Goal: Information Seeking & Learning: Check status

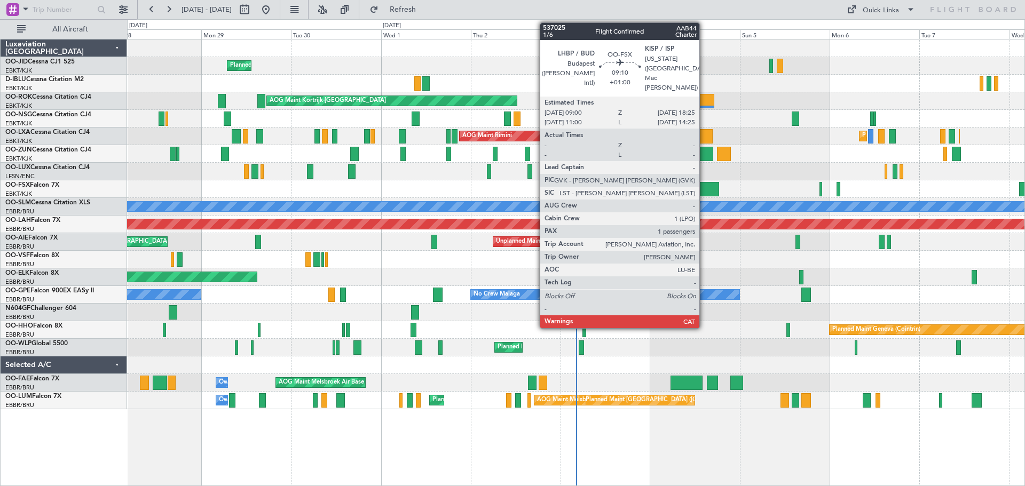
click at [704, 192] on div at bounding box center [700, 189] width 35 height 14
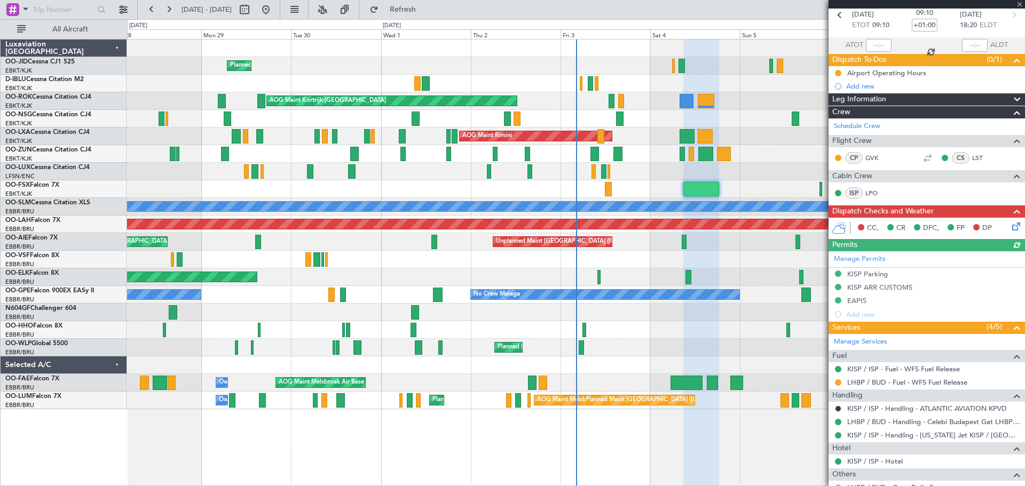
scroll to position [126, 0]
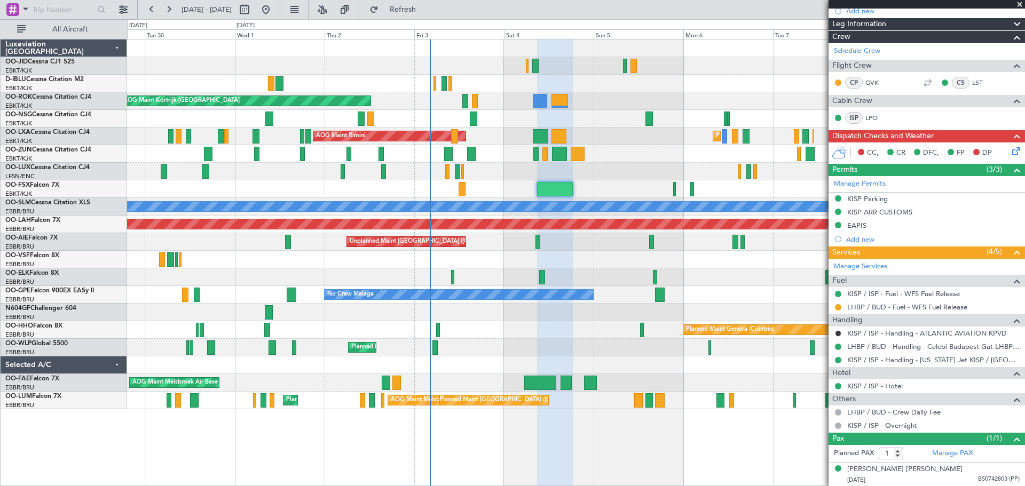
click at [660, 193] on div at bounding box center [575, 189] width 897 height 18
click at [1021, 4] on span at bounding box center [1019, 5] width 11 height 10
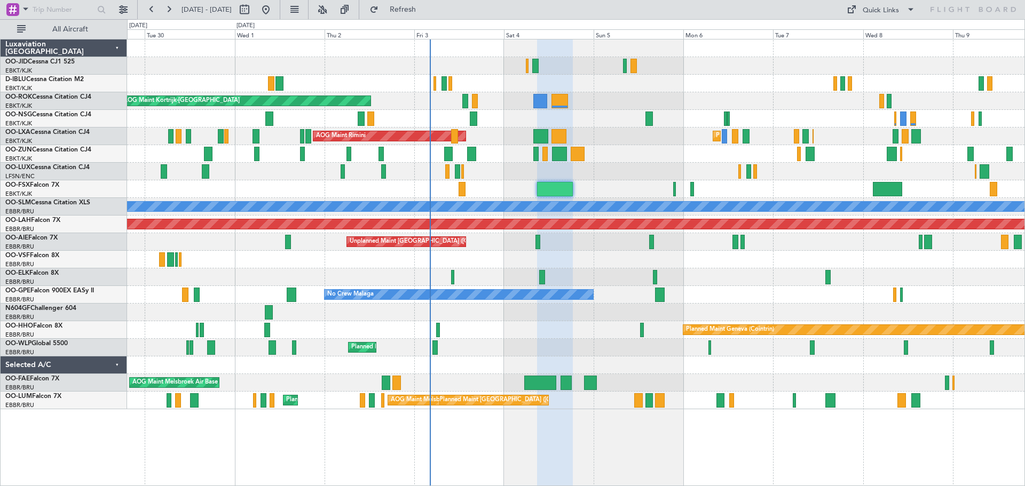
type input "0"
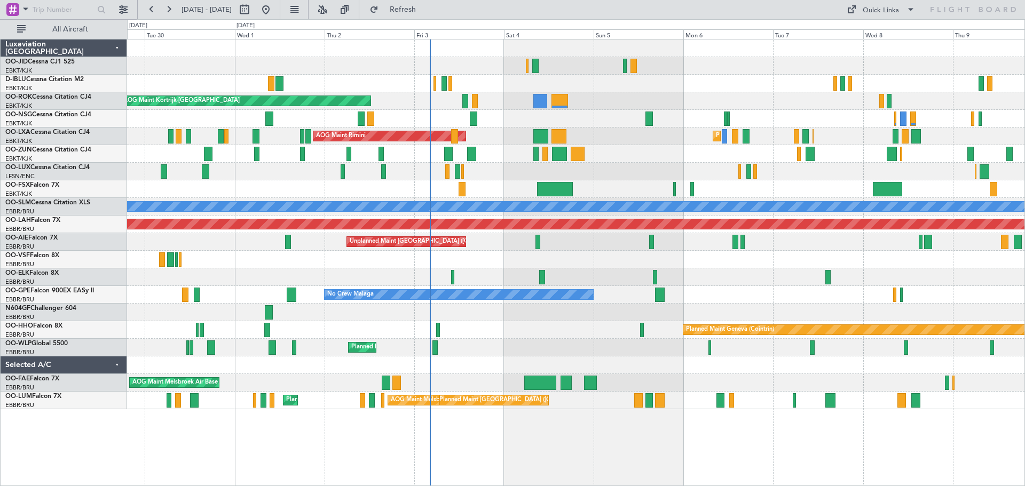
scroll to position [0, 0]
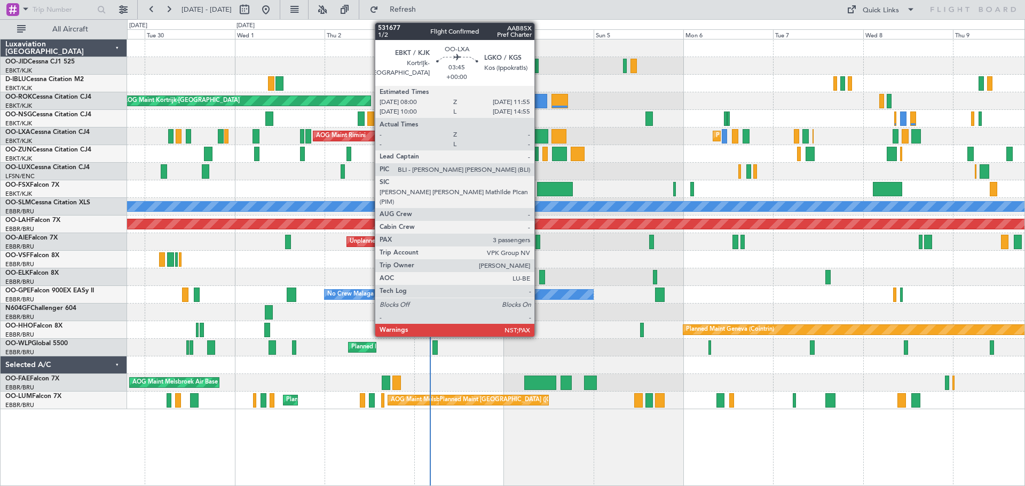
click at [539, 140] on div at bounding box center [540, 136] width 15 height 14
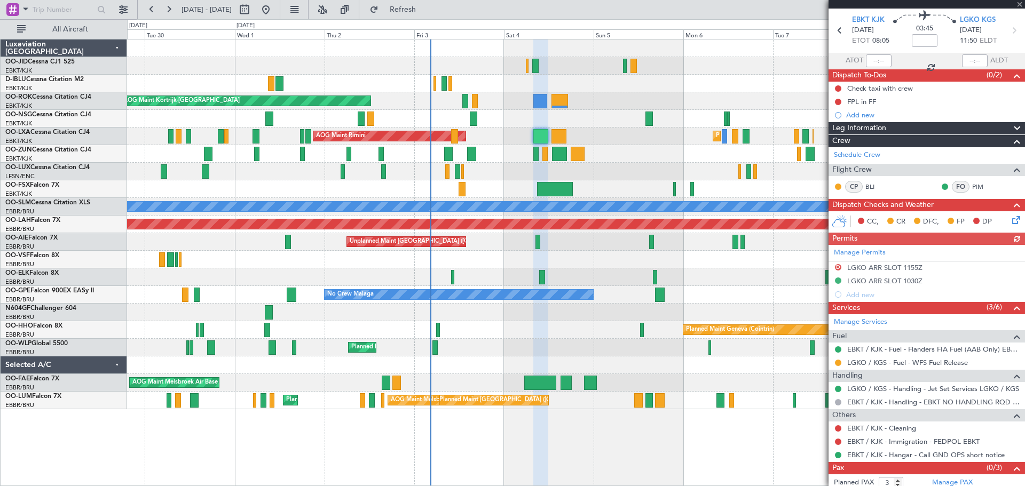
scroll to position [54, 0]
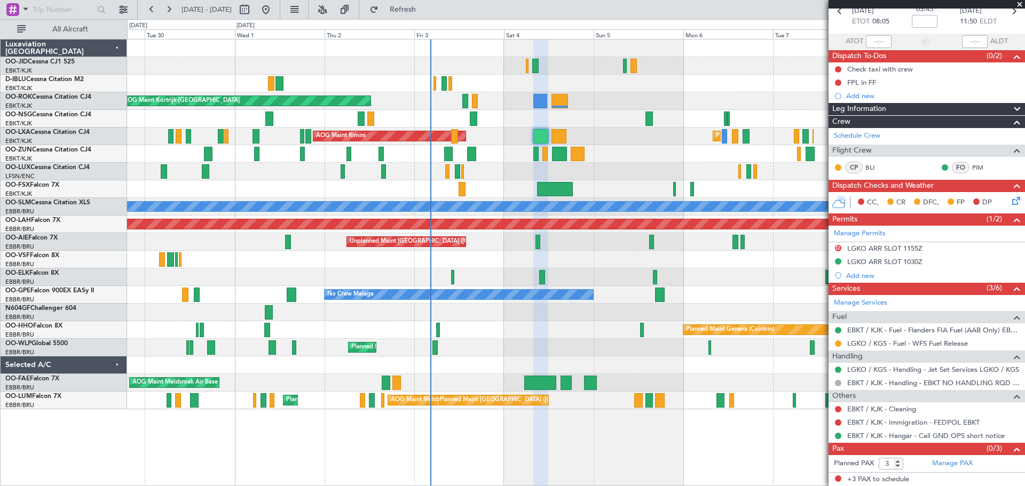
click at [1020, 2] on span at bounding box center [1019, 5] width 11 height 10
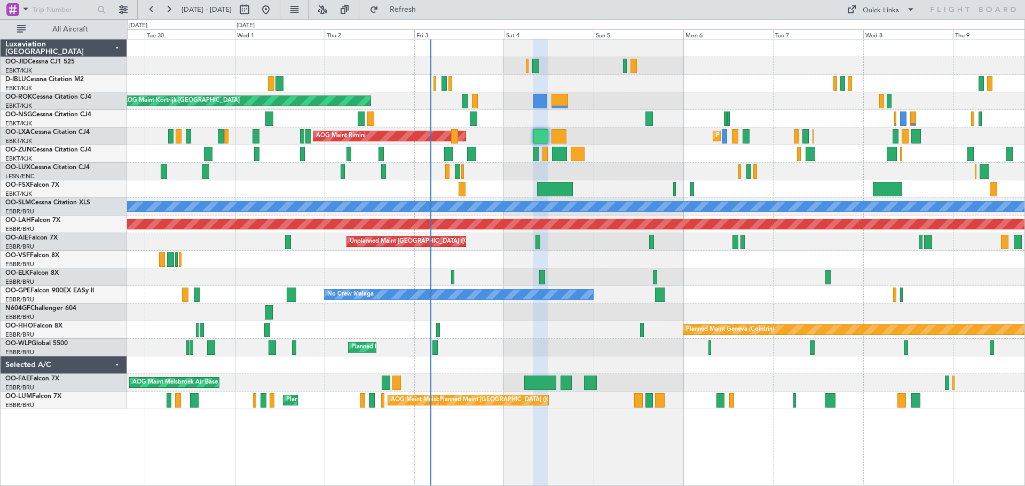
type input "0"
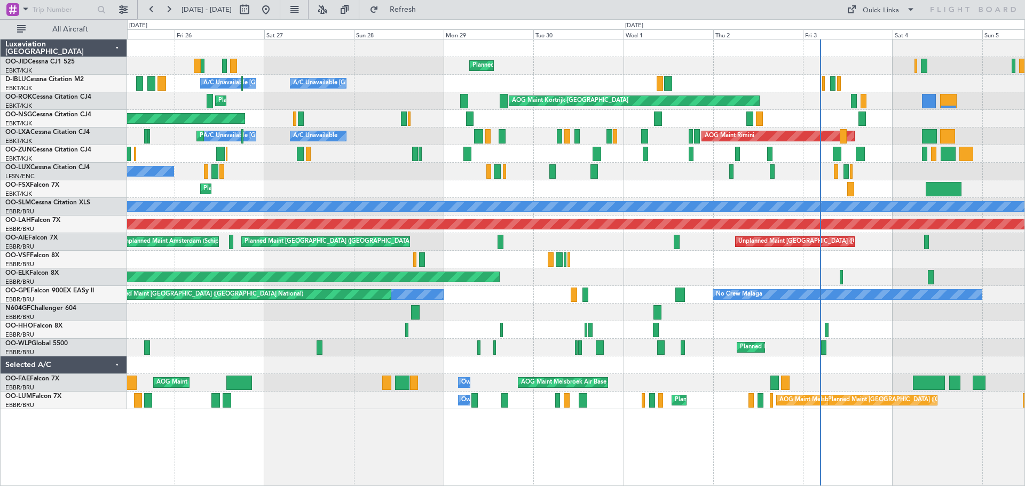
click at [625, 259] on div at bounding box center [575, 260] width 897 height 18
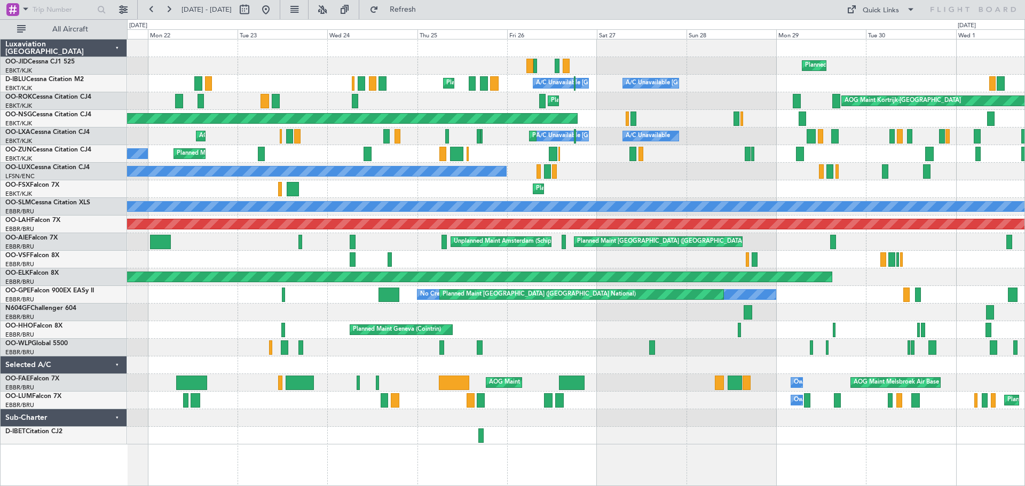
click at [607, 302] on div "Planned Maint Kortrijk-[GEOGRAPHIC_DATA] A/C Unavailable [GEOGRAPHIC_DATA]-[GEO…" at bounding box center [575, 241] width 897 height 405
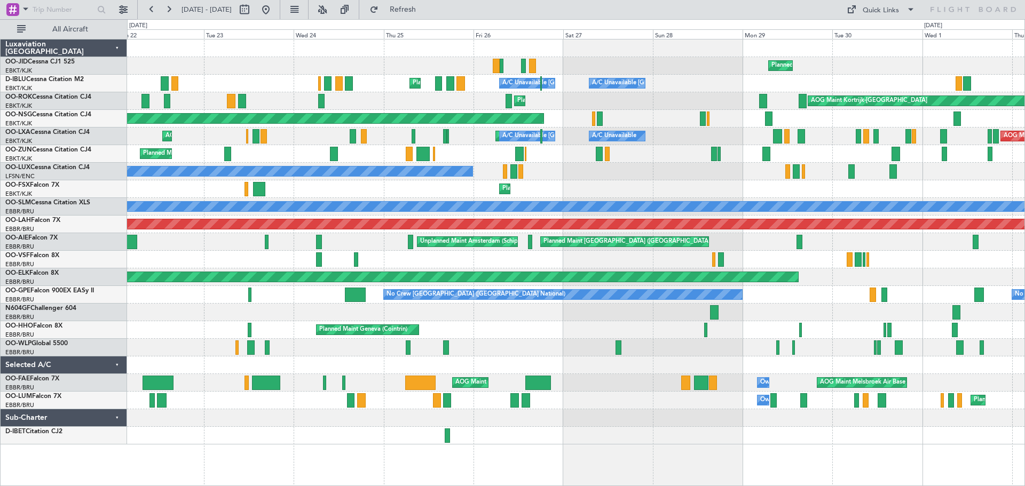
click at [672, 258] on div at bounding box center [575, 260] width 897 height 18
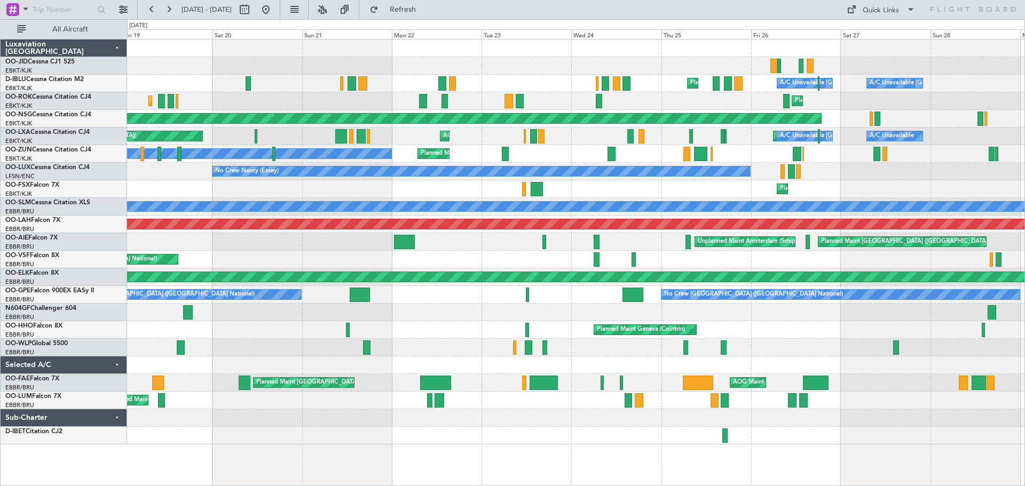
click at [580, 264] on div "AOG Maint [GEOGRAPHIC_DATA] ([GEOGRAPHIC_DATA] National)" at bounding box center [575, 260] width 897 height 18
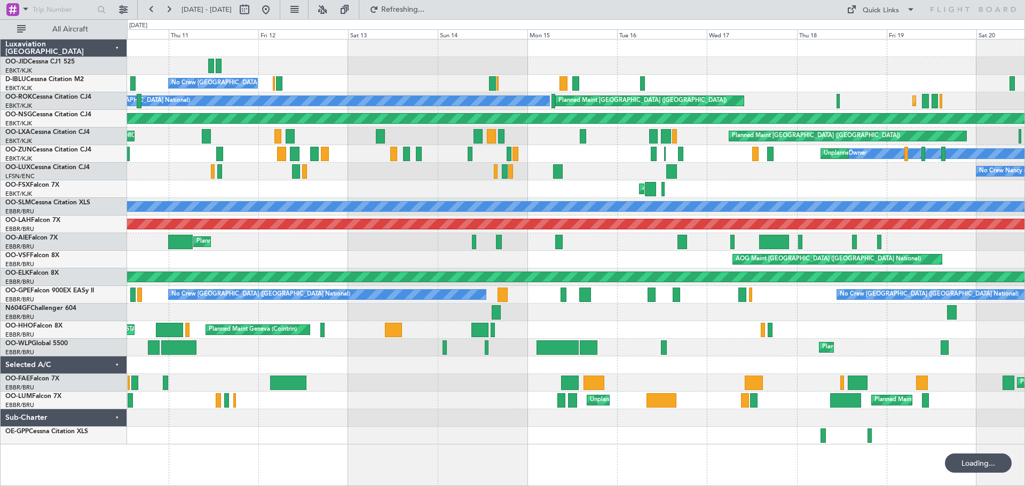
click at [614, 263] on div "AOG Maint [GEOGRAPHIC_DATA] ([GEOGRAPHIC_DATA] National)" at bounding box center [575, 260] width 897 height 18
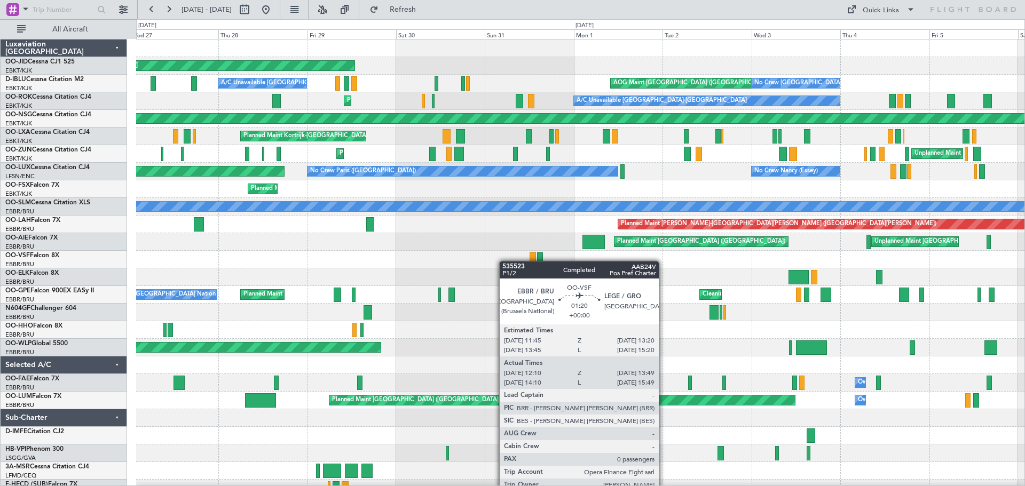
click at [554, 264] on div at bounding box center [580, 260] width 888 height 18
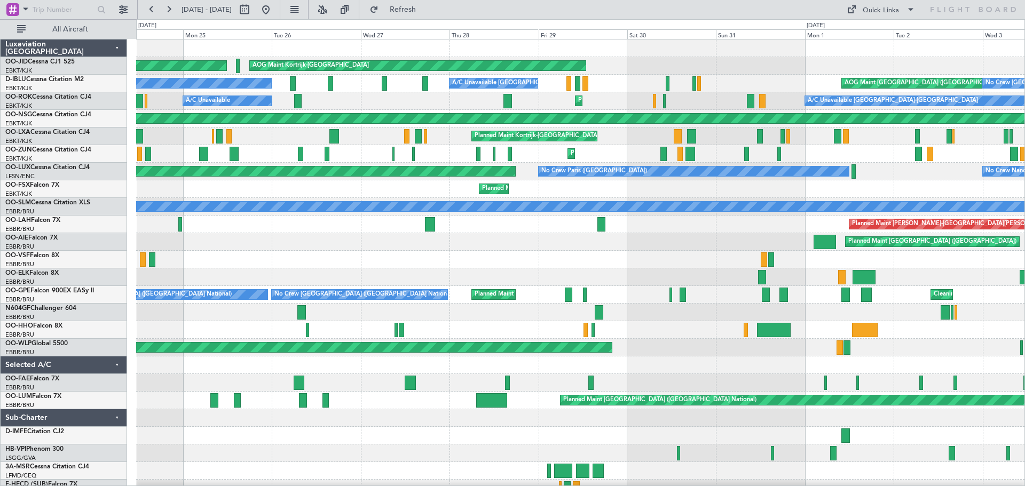
click at [586, 279] on div "Planned Maint Kortrijk-[GEOGRAPHIC_DATA] AOG Maint [GEOGRAPHIC_DATA]-[GEOGRAPHI…" at bounding box center [580, 268] width 888 height 458
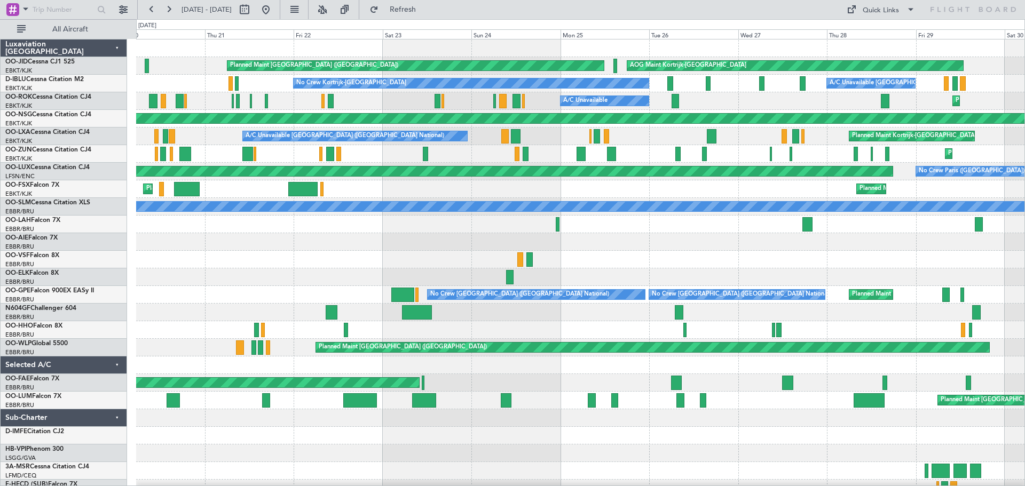
click at [557, 273] on div "Planned Maint Kortrijk-[GEOGRAPHIC_DATA] AOG Maint [GEOGRAPHIC_DATA]-[GEOGRAPHI…" at bounding box center [580, 268] width 888 height 458
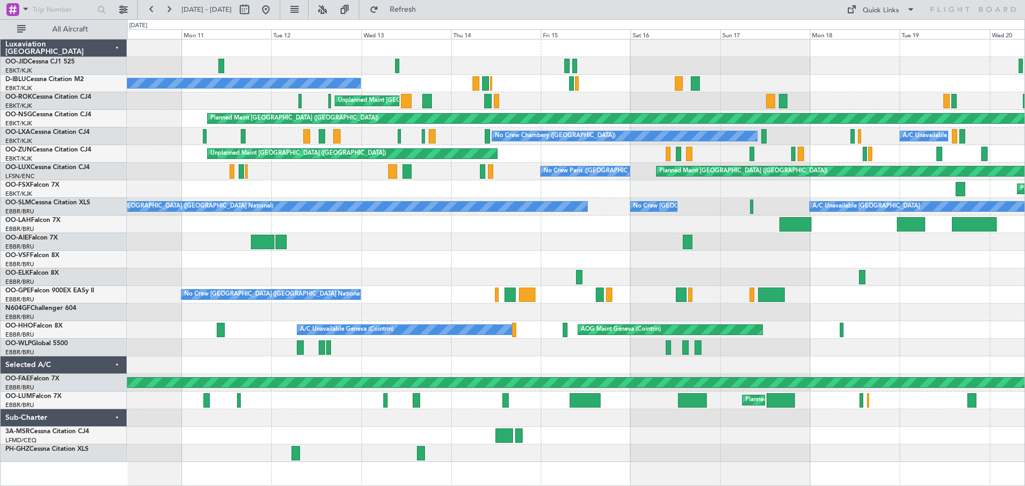
click at [494, 266] on div at bounding box center [575, 260] width 897 height 18
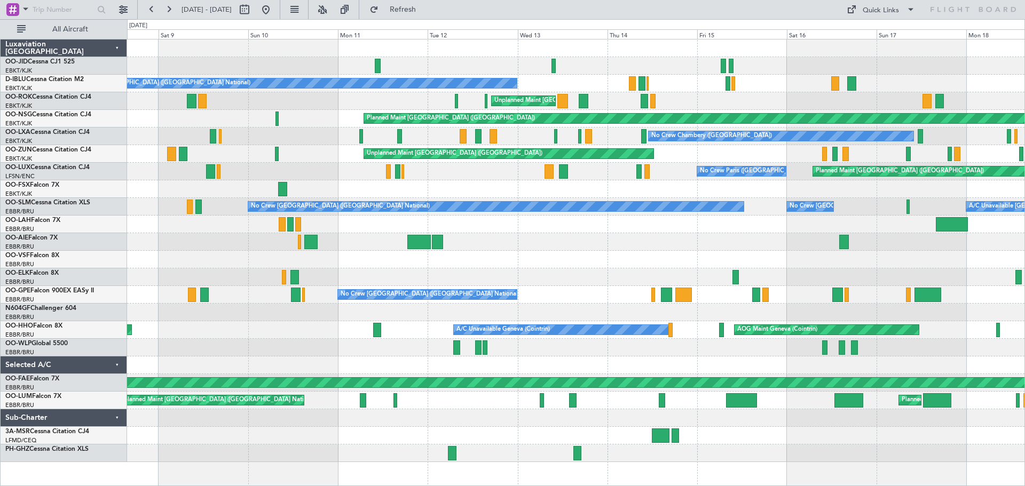
click at [521, 276] on div "No Crew [GEOGRAPHIC_DATA] ([GEOGRAPHIC_DATA] National) Unplanned Maint [GEOGRAP…" at bounding box center [575, 250] width 897 height 423
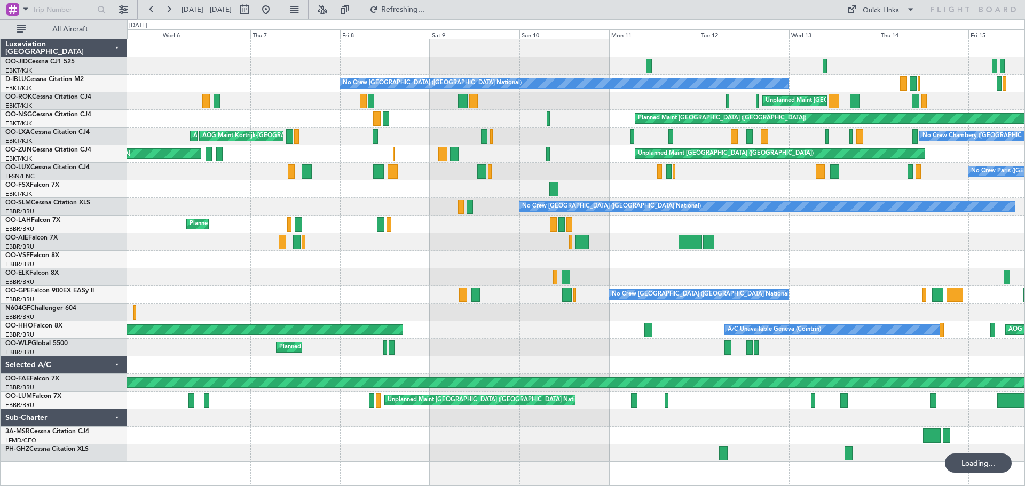
click at [482, 268] on div "No Crew [GEOGRAPHIC_DATA] ([GEOGRAPHIC_DATA] National) Unplanned Maint [GEOGRAP…" at bounding box center [575, 250] width 897 height 423
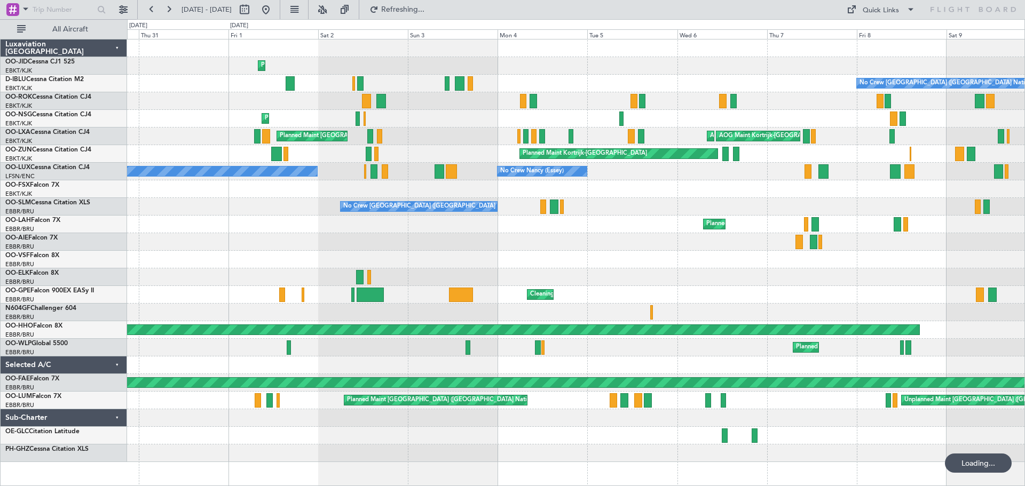
click at [486, 273] on div at bounding box center [575, 277] width 897 height 18
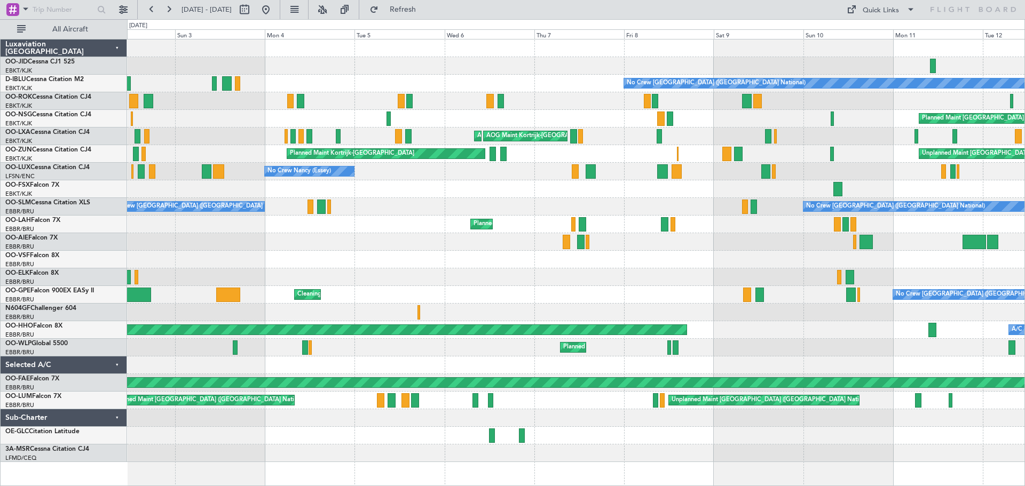
click at [248, 265] on div at bounding box center [575, 260] width 897 height 18
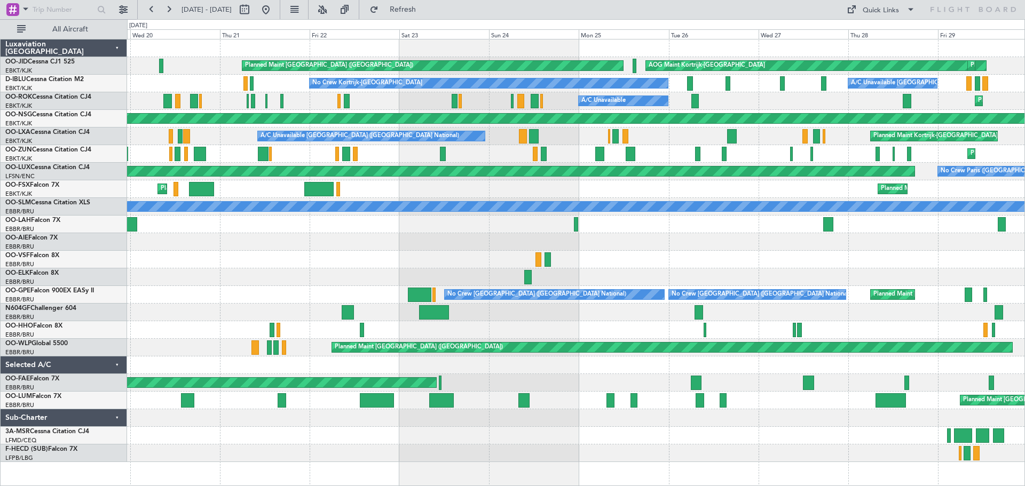
click at [529, 265] on div at bounding box center [575, 260] width 897 height 18
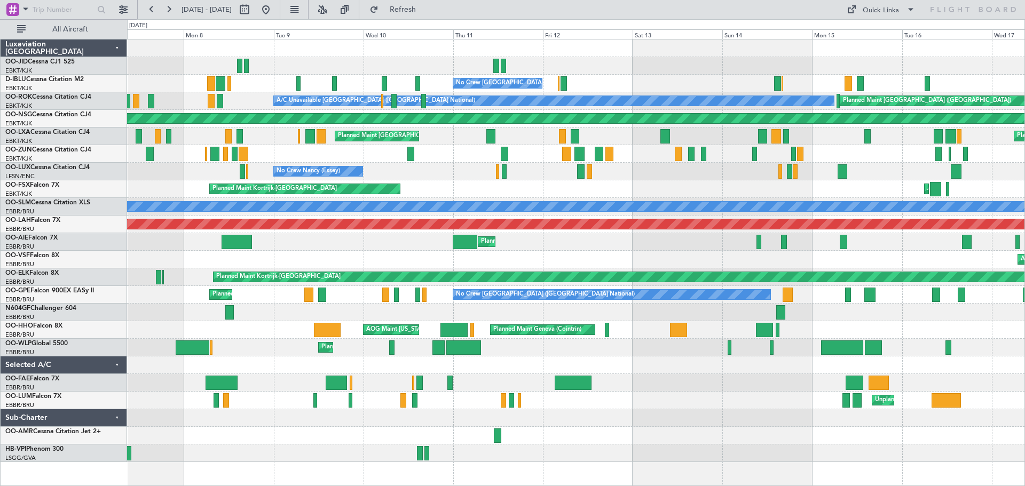
click at [753, 263] on div "AOG Maint [GEOGRAPHIC_DATA] ([GEOGRAPHIC_DATA] National)" at bounding box center [575, 260] width 897 height 18
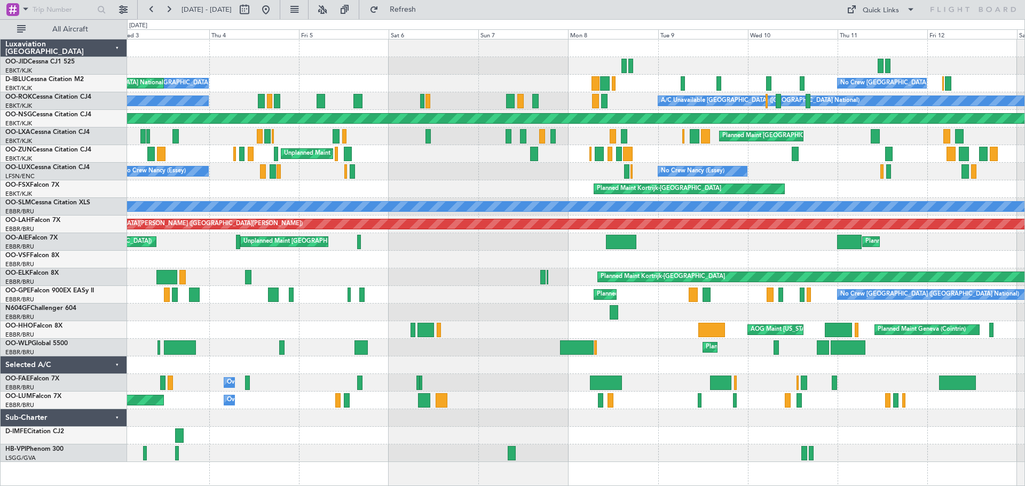
click at [242, 281] on div "No Crew [GEOGRAPHIC_DATA] ([GEOGRAPHIC_DATA] National) AOG Maint [GEOGRAPHIC_DA…" at bounding box center [575, 250] width 897 height 423
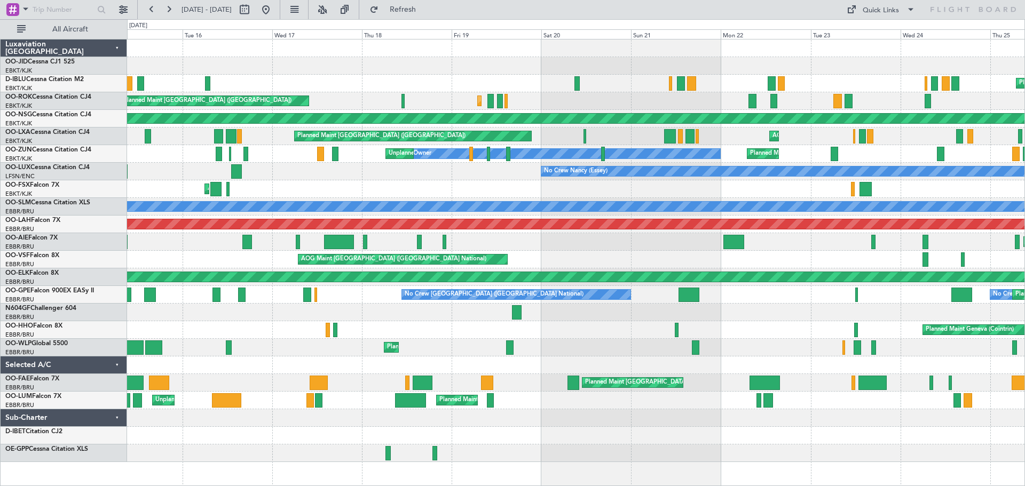
click at [697, 337] on div "Planned Maint Geneva (Cointrin)" at bounding box center [575, 330] width 897 height 18
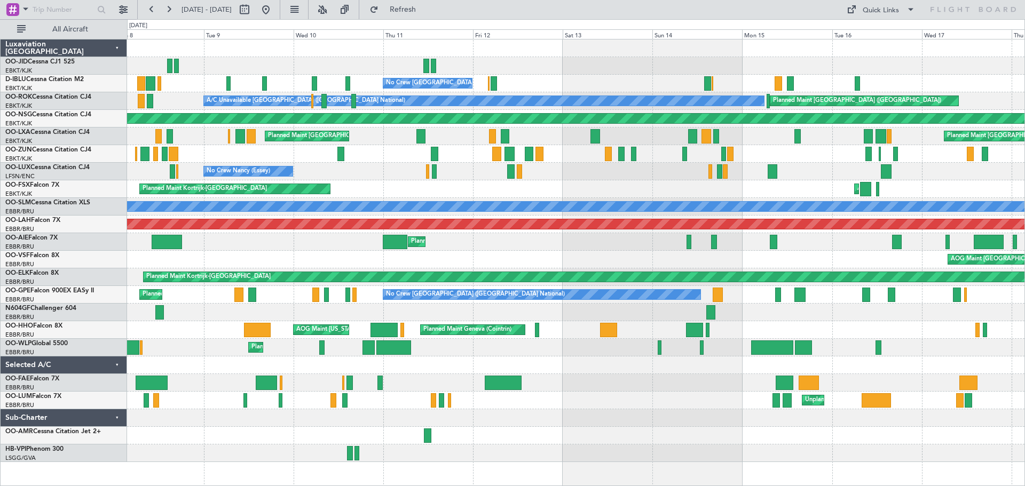
click at [629, 326] on div "AOG Maint [US_STATE] ([GEOGRAPHIC_DATA]) Planned Maint Geneva ([GEOGRAPHIC_DATA…" at bounding box center [575, 330] width 897 height 18
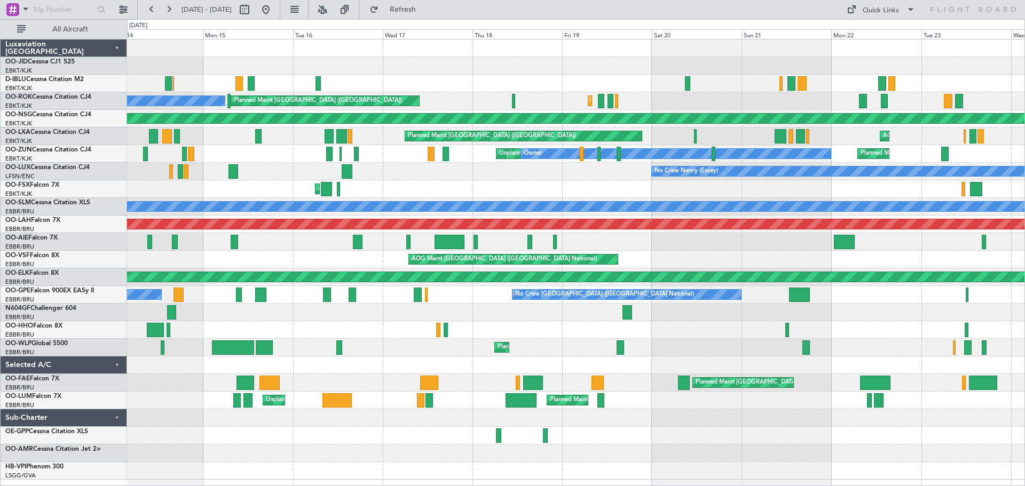
click at [636, 363] on div "Planned Maint Nice ([GEOGRAPHIC_DATA]) A/C Unavailable [GEOGRAPHIC_DATA] ([GEOG…" at bounding box center [575, 259] width 897 height 440
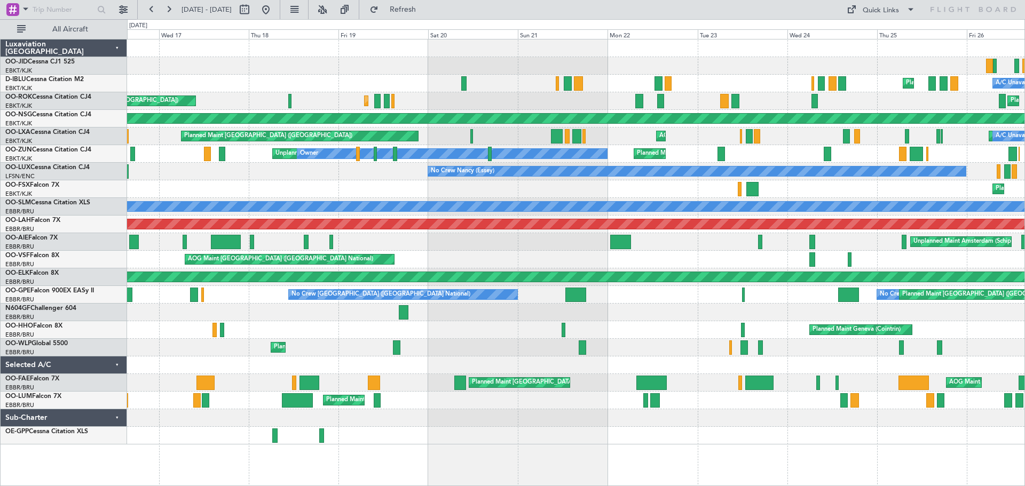
click at [682, 353] on div "Planned Maint Liege" at bounding box center [575, 348] width 897 height 18
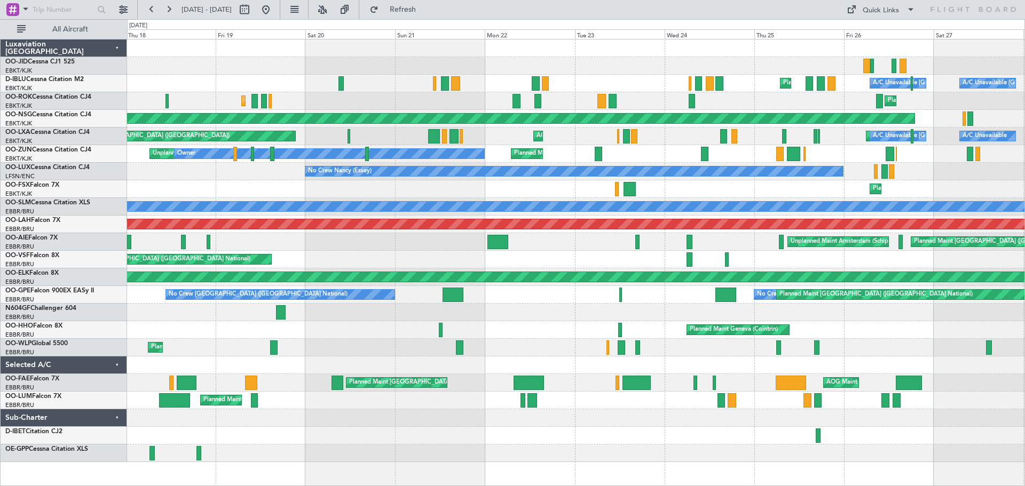
click at [819, 341] on div "Planned Maint Kortrijk-[GEOGRAPHIC_DATA] [GEOGRAPHIC_DATA] ([GEOGRAPHIC_DATA]) …" at bounding box center [575, 250] width 897 height 423
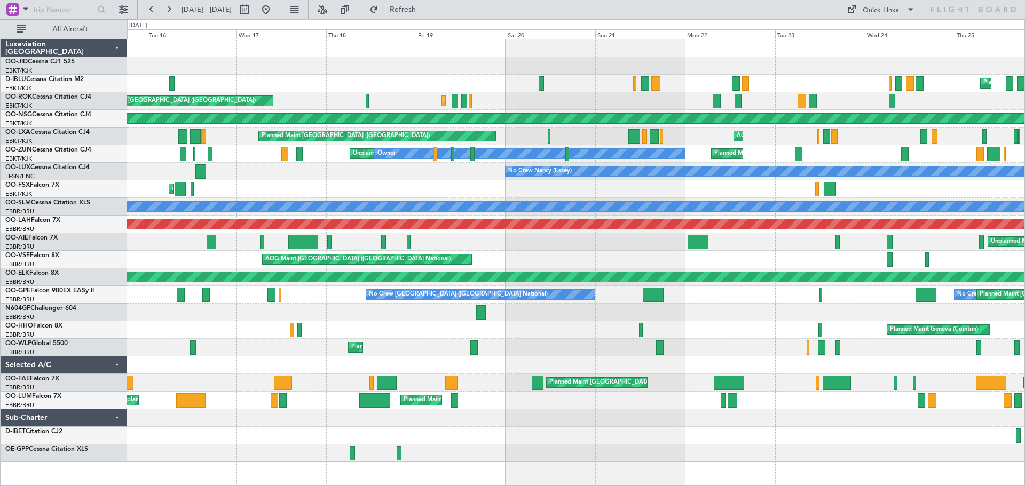
click at [573, 247] on div "Unplanned Maint Amsterdam (Schiphol) Planned Maint [GEOGRAPHIC_DATA] ([GEOGRAPH…" at bounding box center [575, 242] width 897 height 18
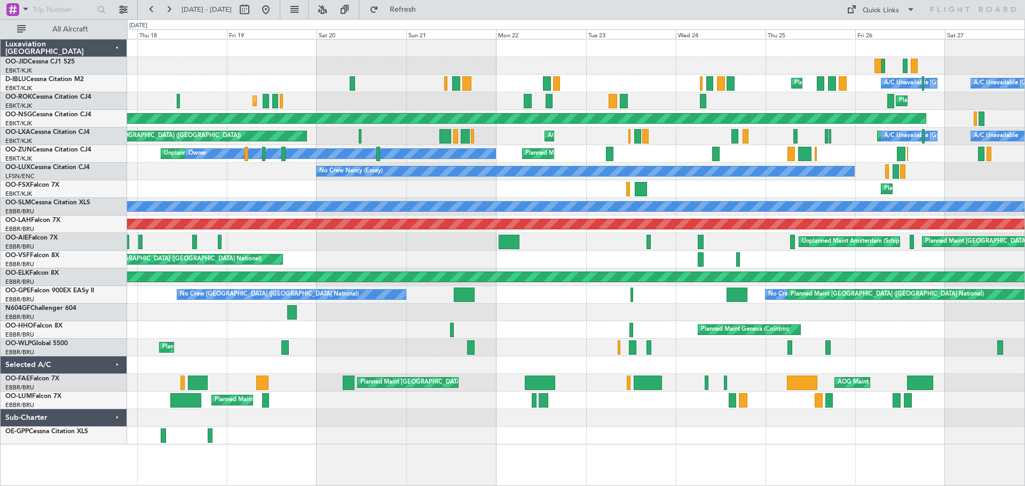
click at [370, 248] on div "Unplanned Maint Amsterdam (Schiphol) Planned Maint [GEOGRAPHIC_DATA] ([GEOGRAPH…" at bounding box center [575, 242] width 897 height 18
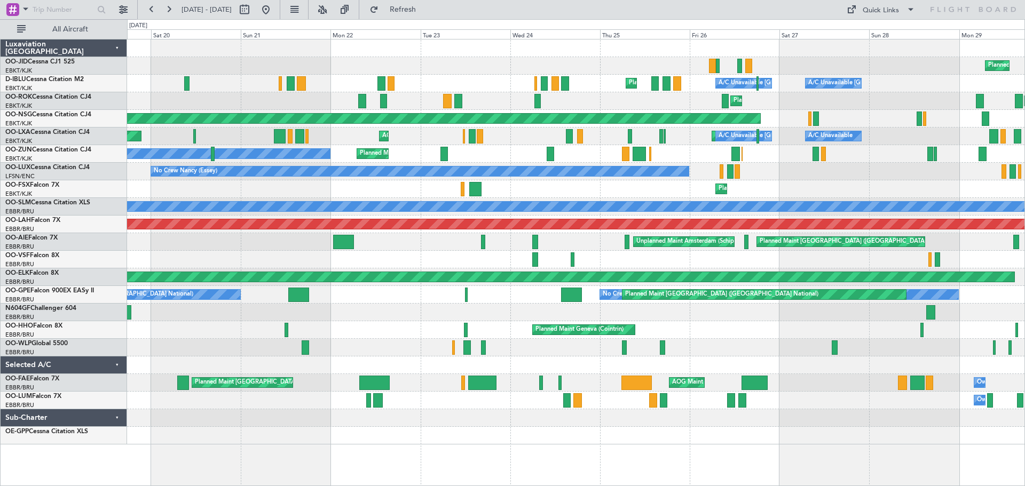
click at [295, 250] on div "Unplanned Maint Amsterdam (Schiphol) Planned Maint [GEOGRAPHIC_DATA] ([GEOGRAPH…" at bounding box center [575, 242] width 897 height 18
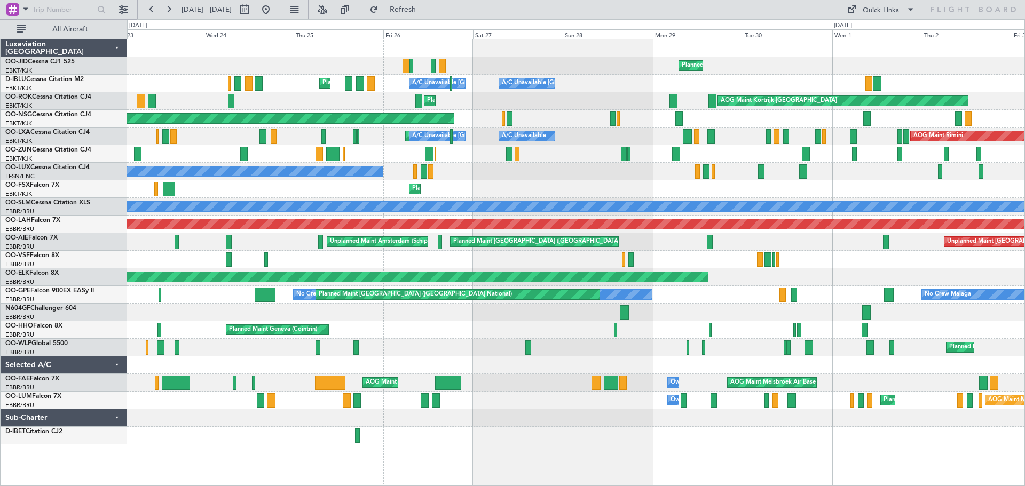
click at [325, 262] on div at bounding box center [575, 260] width 897 height 18
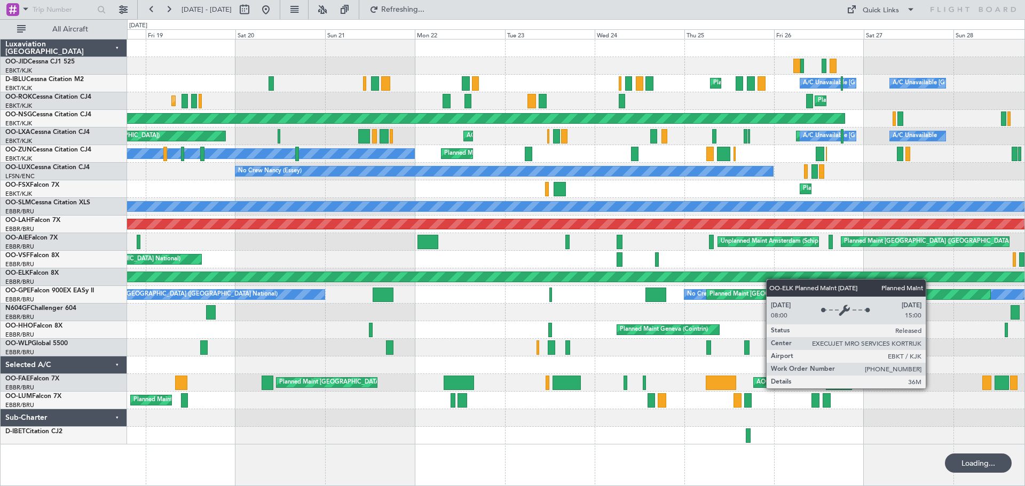
click at [791, 280] on div "Planned Maint Kortrijk-[GEOGRAPHIC_DATA] [GEOGRAPHIC_DATA] ([GEOGRAPHIC_DATA]) …" at bounding box center [575, 241] width 897 height 405
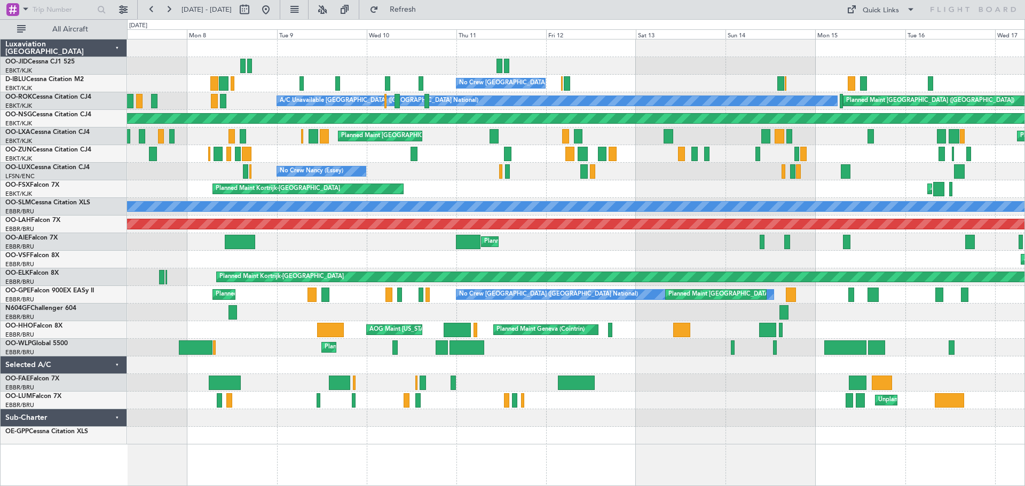
click at [749, 262] on div "AOG Maint [GEOGRAPHIC_DATA] ([GEOGRAPHIC_DATA] National)" at bounding box center [575, 260] width 897 height 18
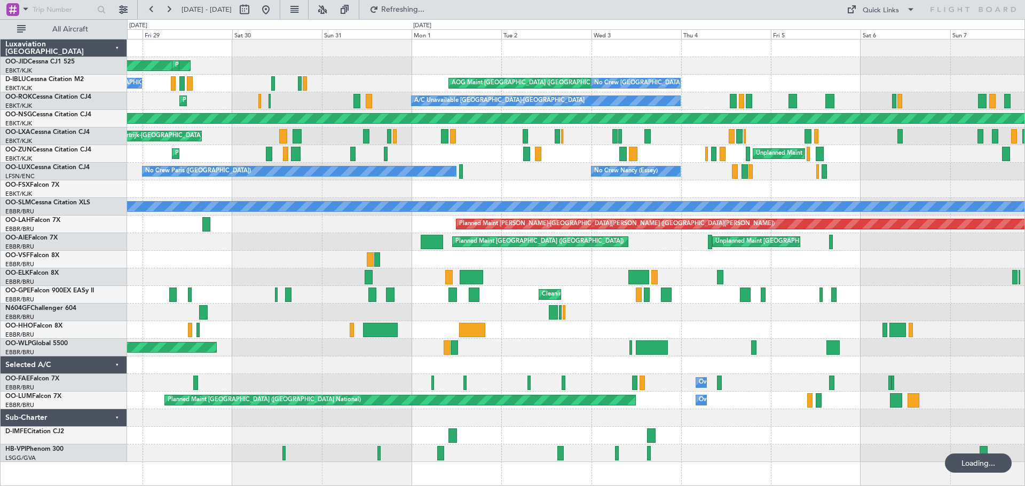
click at [678, 274] on div "AOG Maint Kortrijk-[GEOGRAPHIC_DATA] Planned Maint [GEOGRAPHIC_DATA]-[GEOGRAPHI…" at bounding box center [575, 250] width 897 height 423
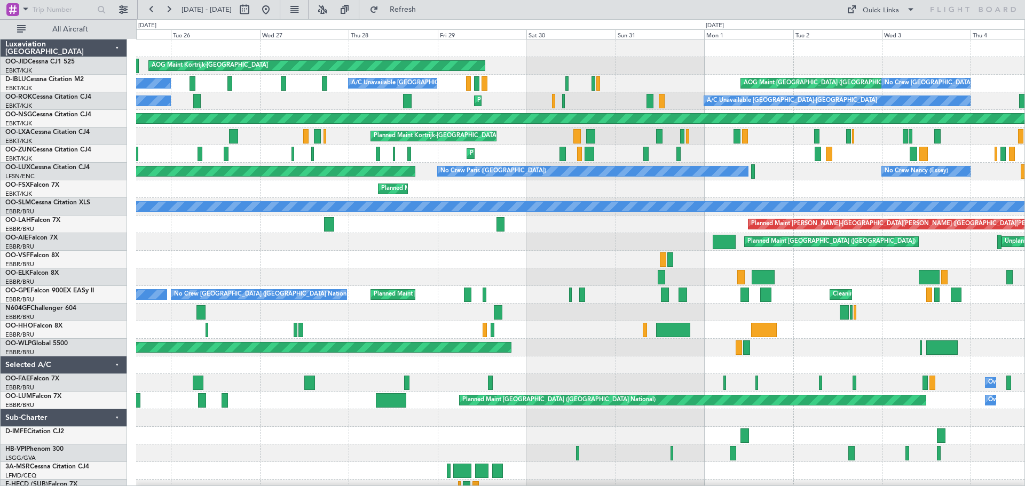
click at [554, 276] on div "Planned Maint Kortrijk-[GEOGRAPHIC_DATA] AOG Maint [GEOGRAPHIC_DATA]-[GEOGRAPHI…" at bounding box center [580, 268] width 888 height 458
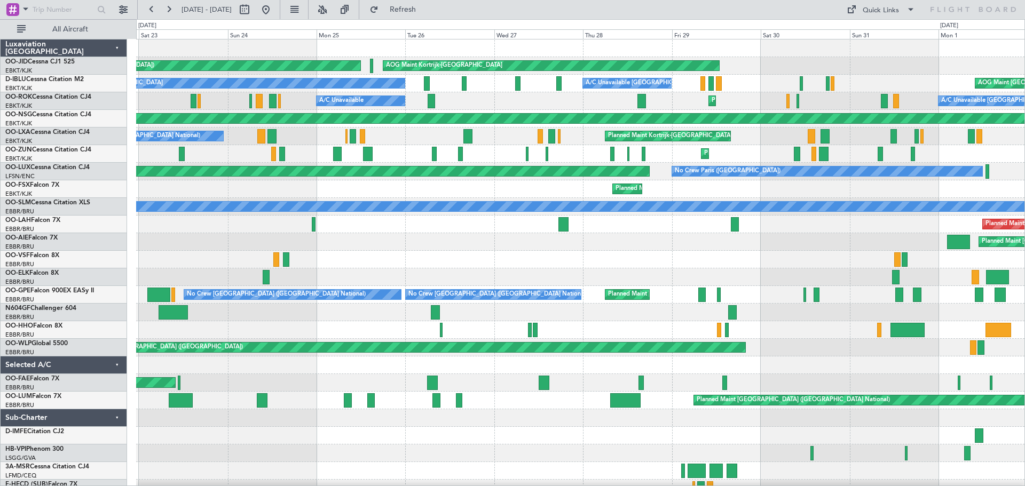
click at [555, 274] on div at bounding box center [580, 277] width 888 height 18
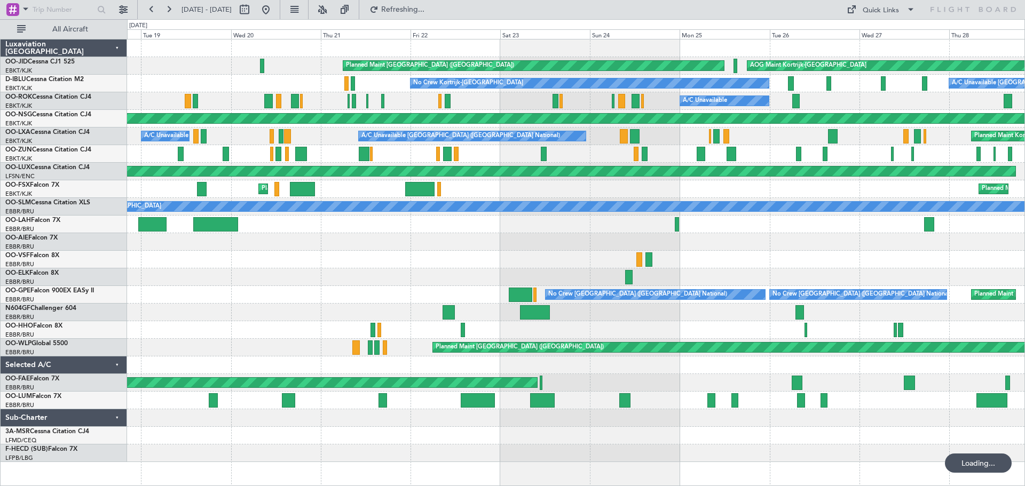
click at [558, 281] on div at bounding box center [575, 277] width 897 height 18
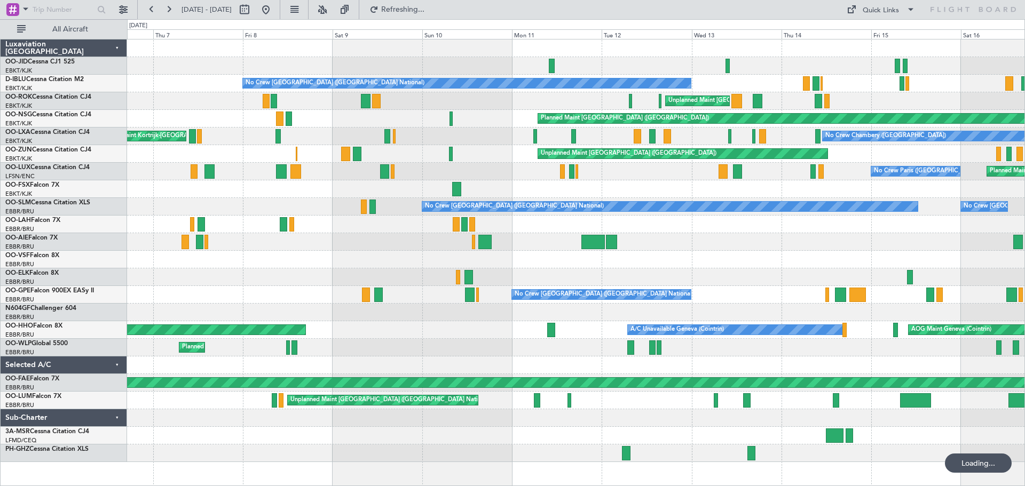
click at [620, 288] on div "No Crew [GEOGRAPHIC_DATA] ([GEOGRAPHIC_DATA] National) Unplanned Maint [GEOGRAP…" at bounding box center [575, 250] width 897 height 423
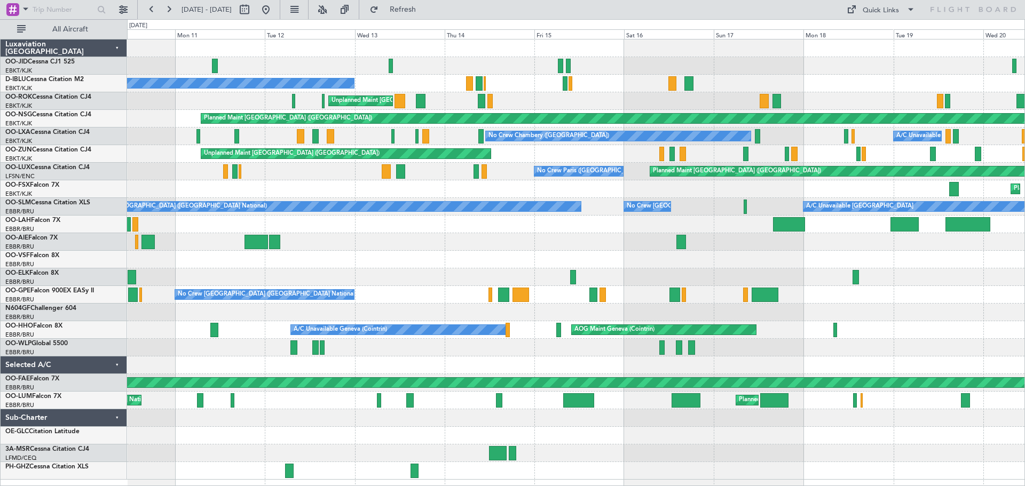
click at [240, 273] on div "Planned Maint [GEOGRAPHIC_DATA] ([GEOGRAPHIC_DATA]) No Crew [GEOGRAPHIC_DATA] (…" at bounding box center [575, 259] width 897 height 440
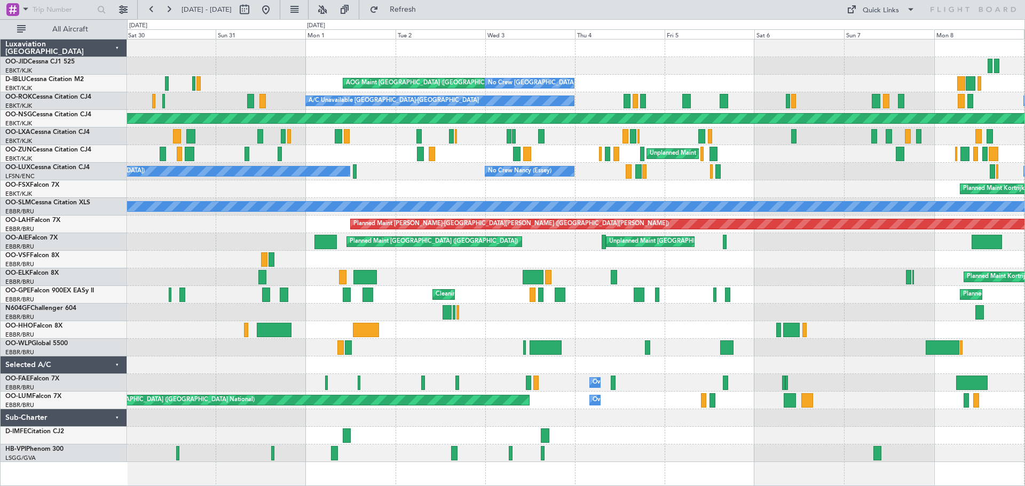
click at [195, 366] on div "Planned Maint Kortrijk-[GEOGRAPHIC_DATA] AOG Maint [GEOGRAPHIC_DATA]-[GEOGRAPHI…" at bounding box center [575, 250] width 897 height 423
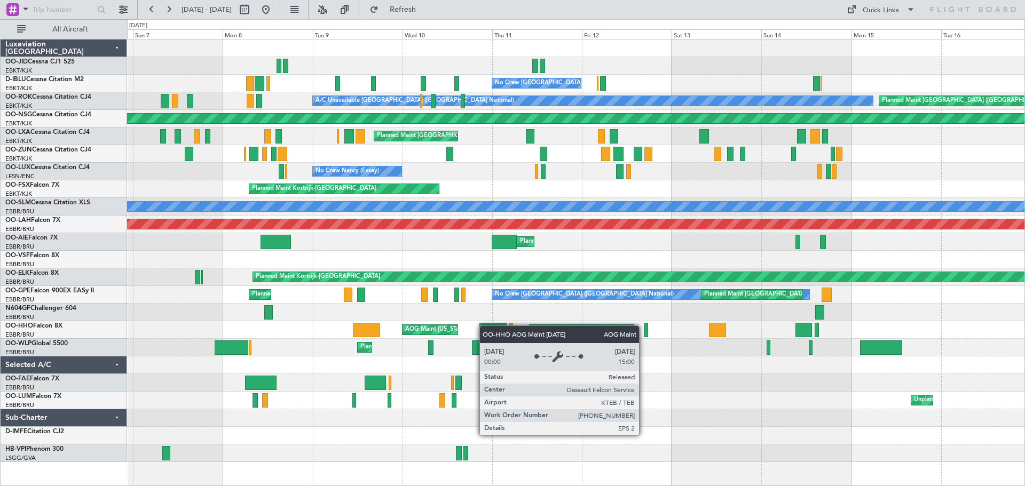
click at [210, 353] on div "No Crew [GEOGRAPHIC_DATA] ([GEOGRAPHIC_DATA] National) A/C Unavailable [GEOGRAP…" at bounding box center [575, 250] width 897 height 423
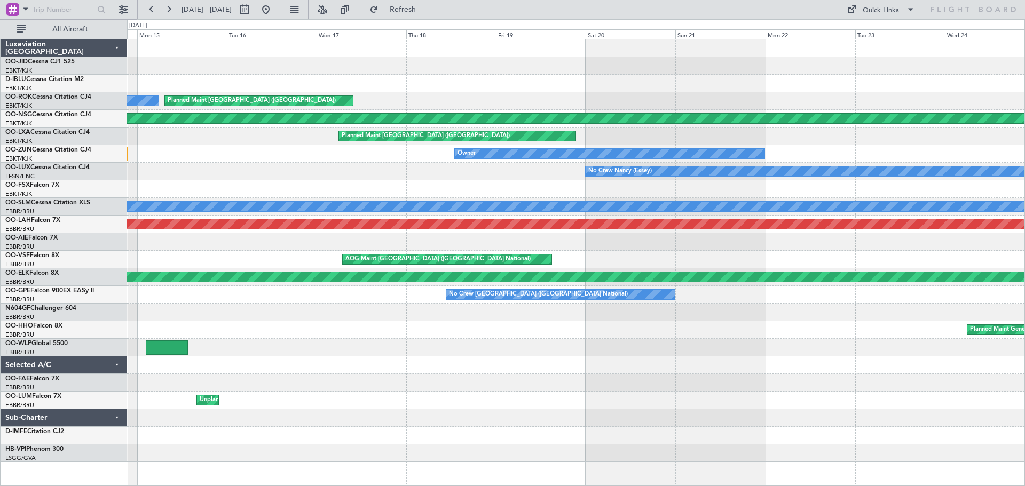
click at [152, 391] on div "A/C Unavailable [GEOGRAPHIC_DATA] ([GEOGRAPHIC_DATA] National) Planned Maint [G…" at bounding box center [575, 250] width 897 height 423
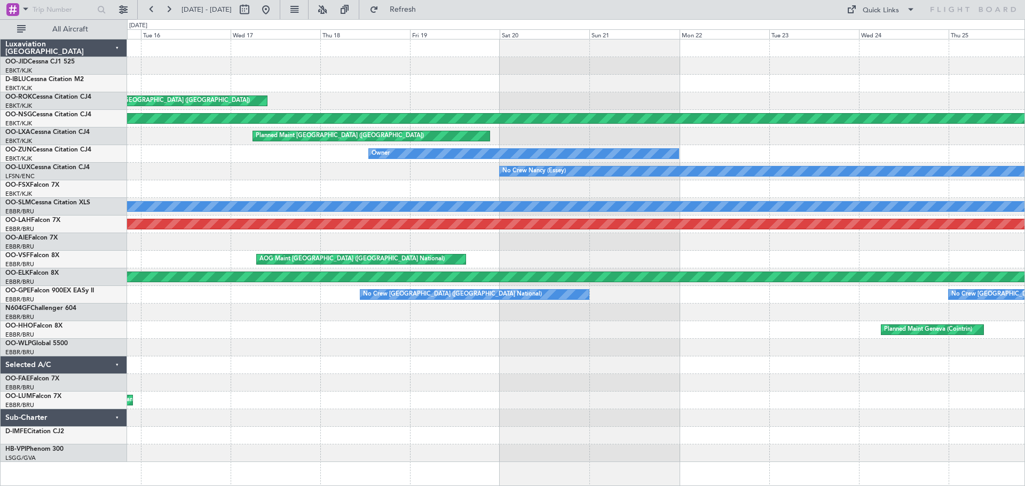
click at [194, 412] on div "Planned Maint [GEOGRAPHIC_DATA] ([GEOGRAPHIC_DATA]) A/C Unavailable [GEOGRAPHIC…" at bounding box center [575, 250] width 897 height 423
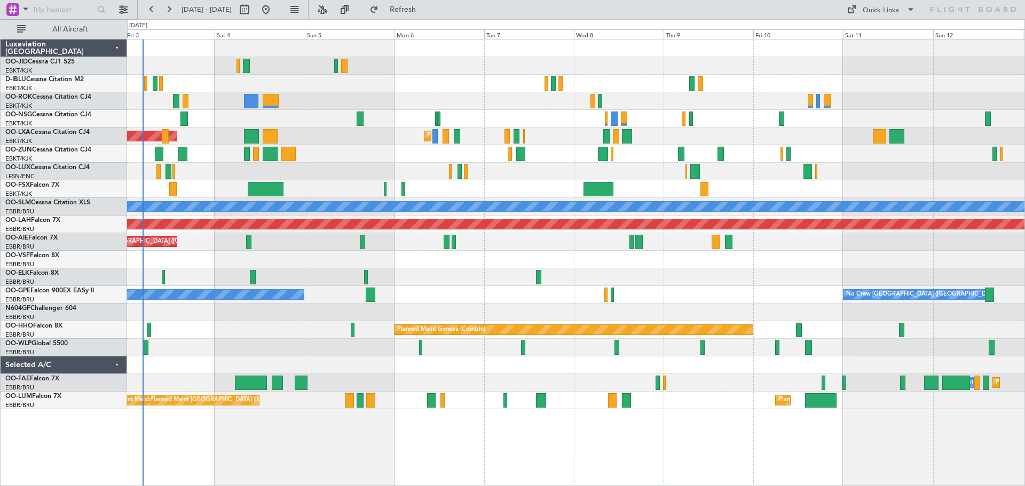
click at [446, 74] on div at bounding box center [575, 66] width 897 height 18
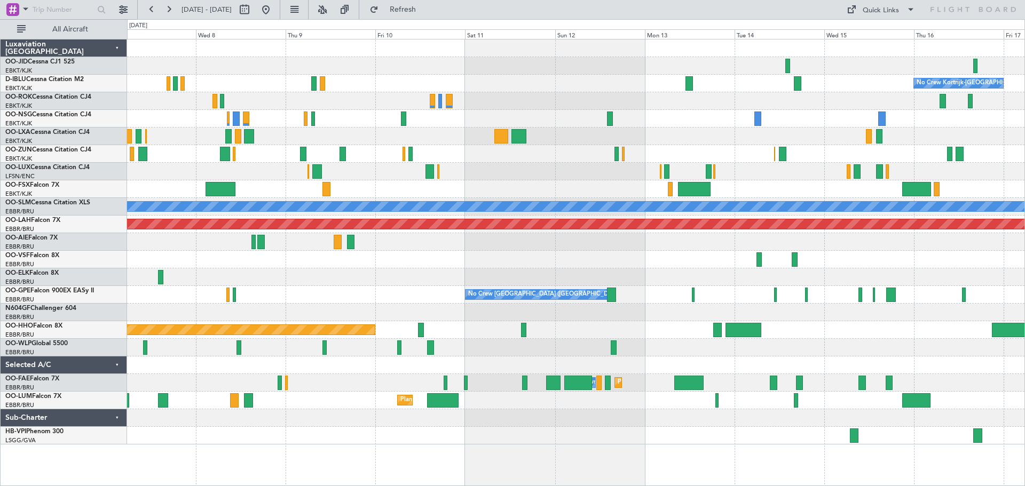
click at [689, 62] on div at bounding box center [575, 66] width 897 height 18
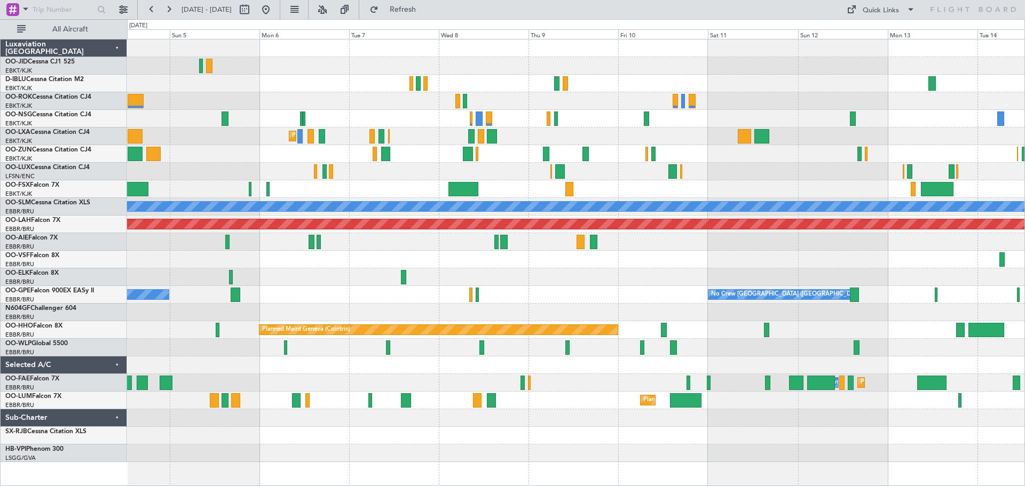
click at [877, 47] on div "No Crew Kortrijk-[GEOGRAPHIC_DATA] AOG Maint [GEOGRAPHIC_DATA]-[GEOGRAPHIC_DATA…" at bounding box center [575, 250] width 897 height 423
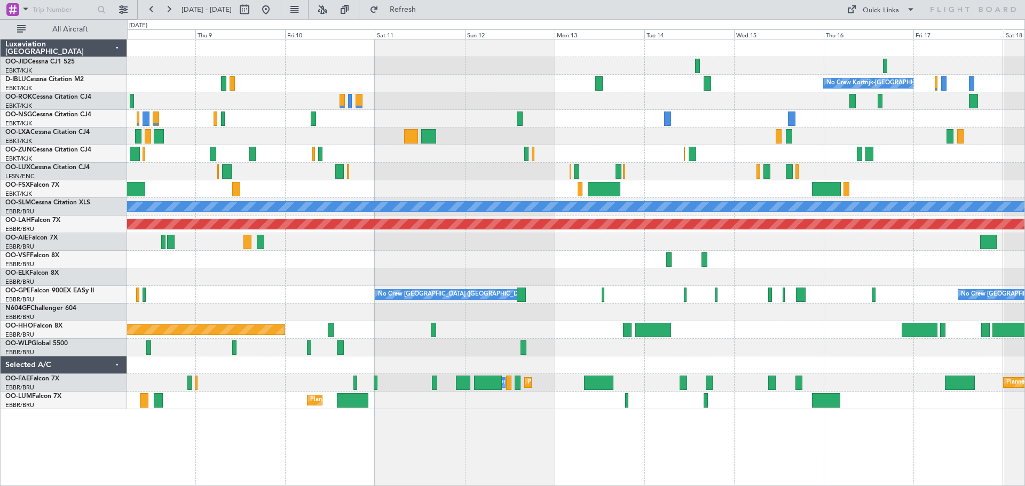
click at [519, 81] on div "No Crew Kortrijk-[GEOGRAPHIC_DATA]" at bounding box center [575, 84] width 897 height 18
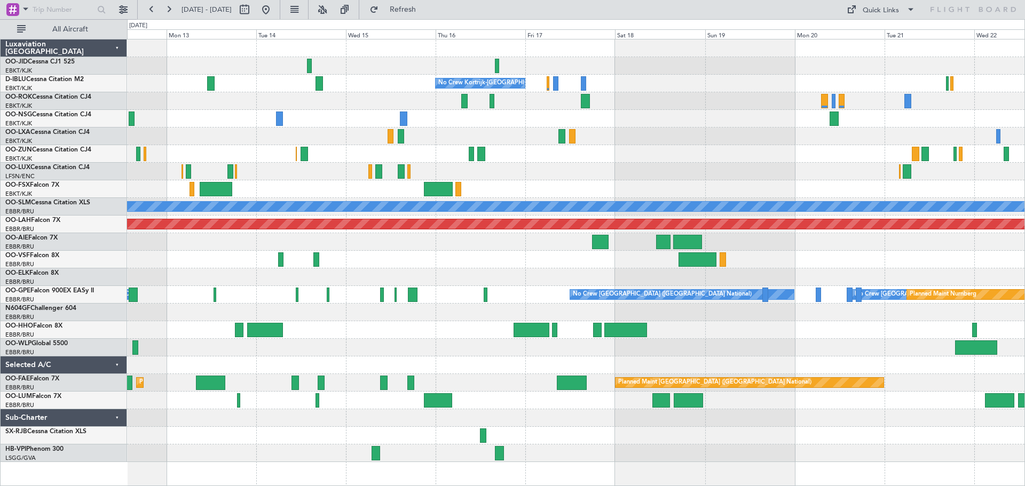
click at [388, 89] on div "No Crew Kortrijk-[GEOGRAPHIC_DATA] No Crew" at bounding box center [575, 84] width 897 height 18
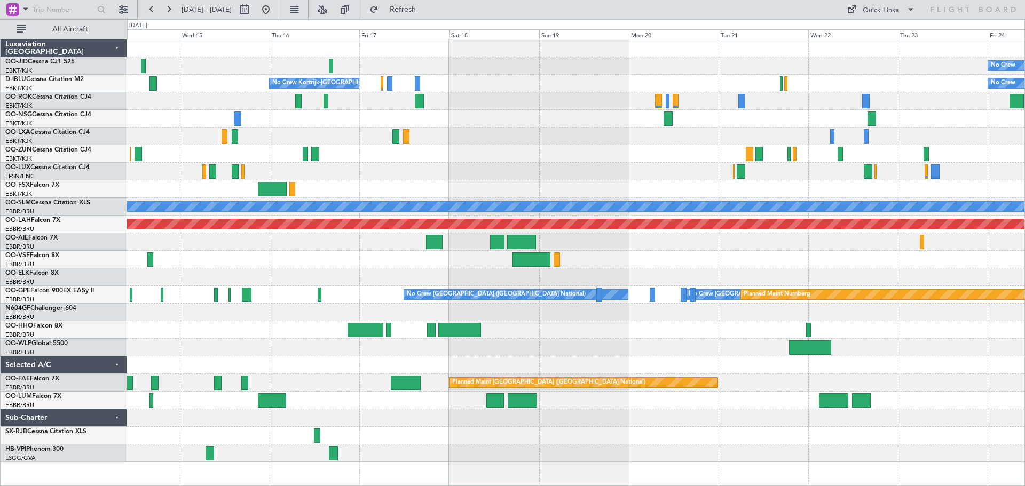
click at [644, 92] on div "No Crew No Crew Kortrijk-[GEOGRAPHIC_DATA] No Crew A/C Unavailable [GEOGRAPHIC_…" at bounding box center [575, 250] width 897 height 423
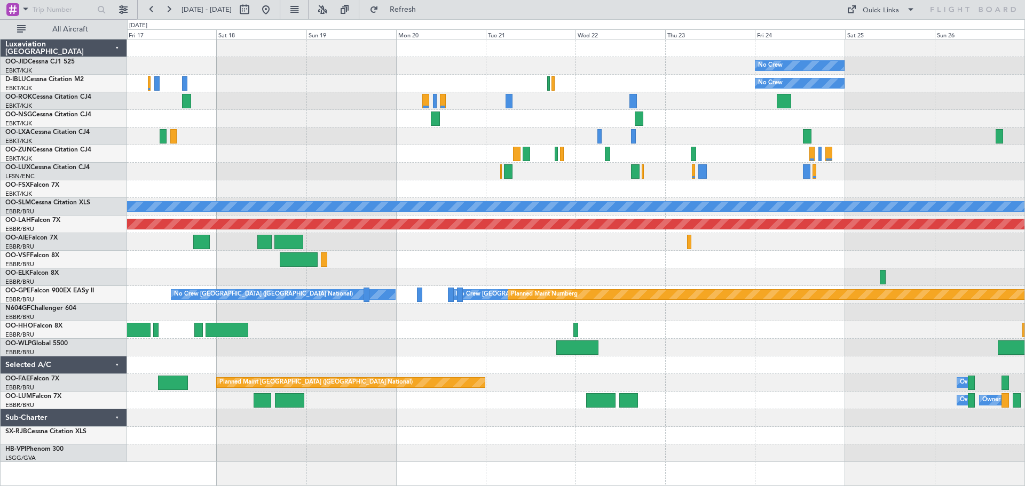
click at [651, 98] on div "No Crew No Crew No Crew Kortrijk-[GEOGRAPHIC_DATA] Planned Maint [GEOGRAPHIC_DA…" at bounding box center [575, 250] width 897 height 423
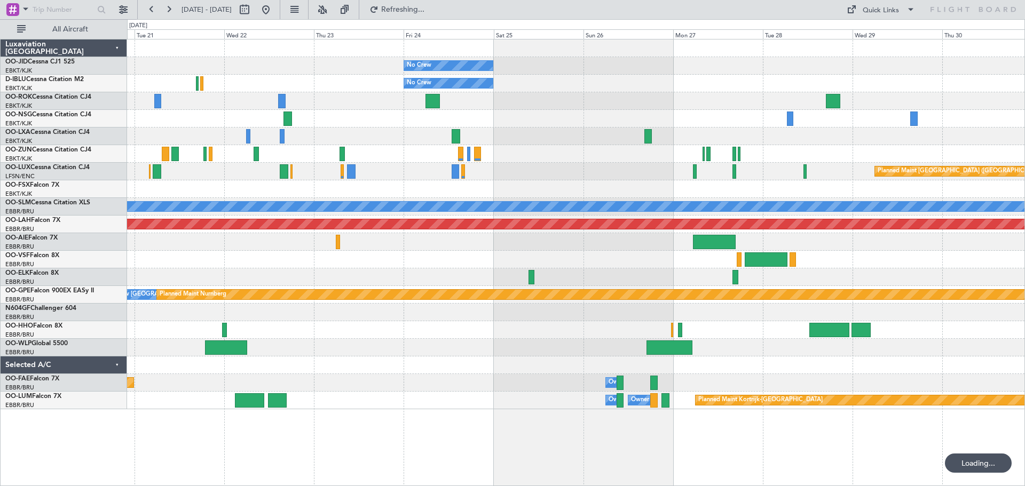
click at [504, 121] on div "No Crew No Crew Planned Maint [GEOGRAPHIC_DATA] ([GEOGRAPHIC_DATA]) A/C Unavail…" at bounding box center [575, 224] width 897 height 370
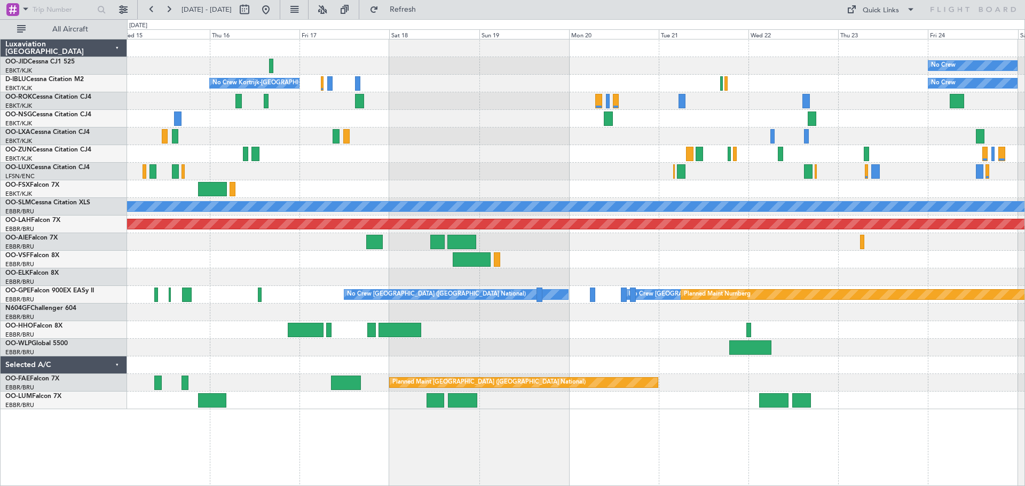
click at [902, 76] on div "No Crew No Crew Kortrijk-Wevelgem" at bounding box center [575, 84] width 897 height 18
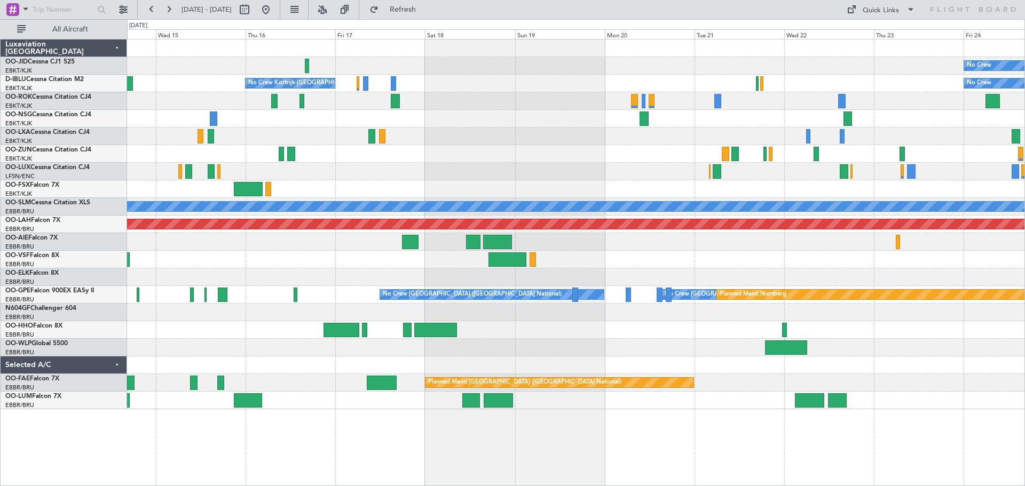
click at [867, 85] on div "No Crew No Crew Kortrijk-Wevelgem" at bounding box center [575, 84] width 897 height 18
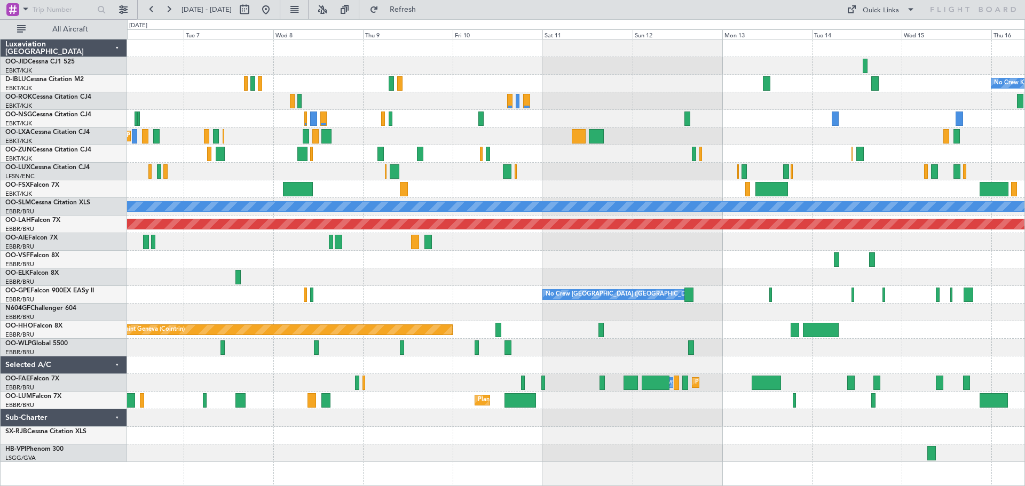
click at [873, 257] on div "No Crew Kortrijk-Wevelgem Planned Maint Kortrijk-Wevelgem A/C Unavailable Monch…" at bounding box center [575, 250] width 897 height 423
